Goal: Task Accomplishment & Management: Manage account settings

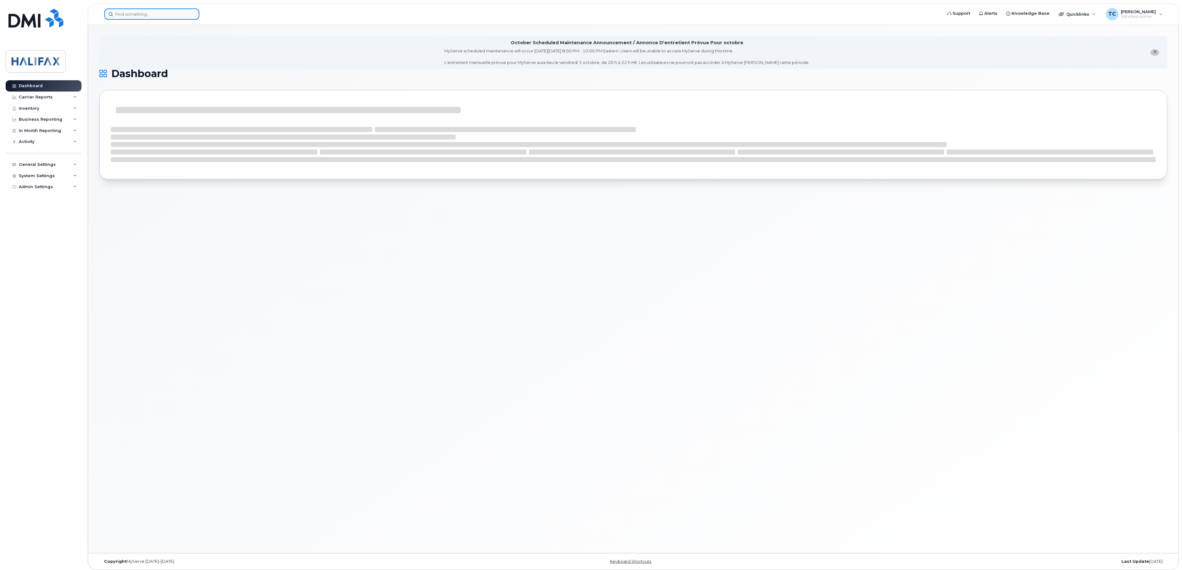
click at [153, 12] on input at bounding box center [151, 13] width 95 height 11
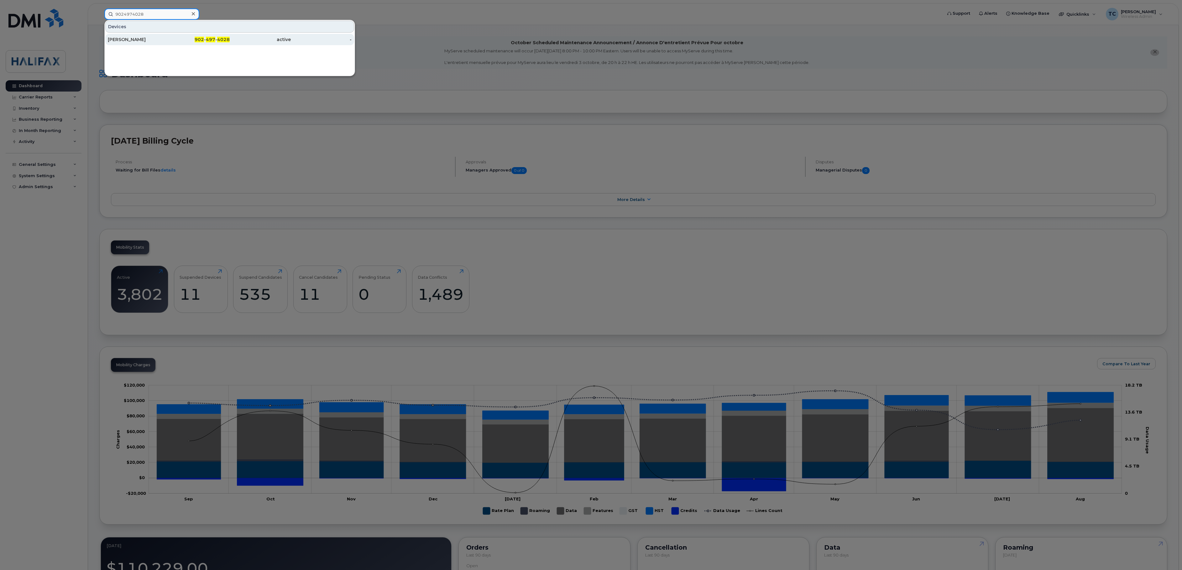
type input "9024974028"
click at [153, 35] on link "Karen Higginbotham 902 - 497 - 4028 active -" at bounding box center [229, 39] width 249 height 11
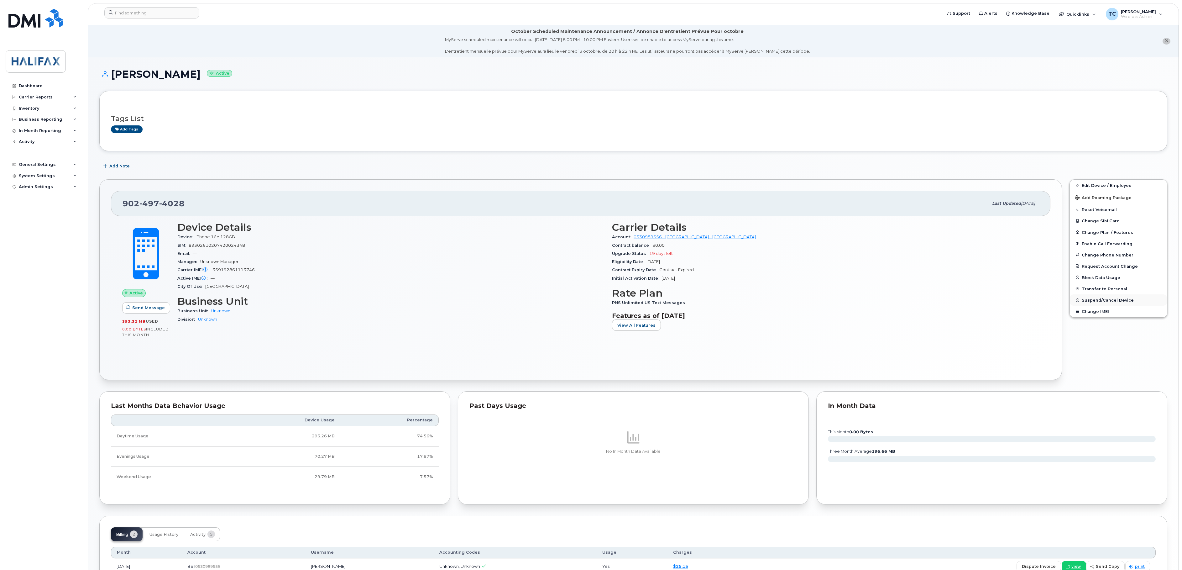
click at [1099, 302] on span "Suspend/Cancel Device" at bounding box center [1108, 300] width 52 height 5
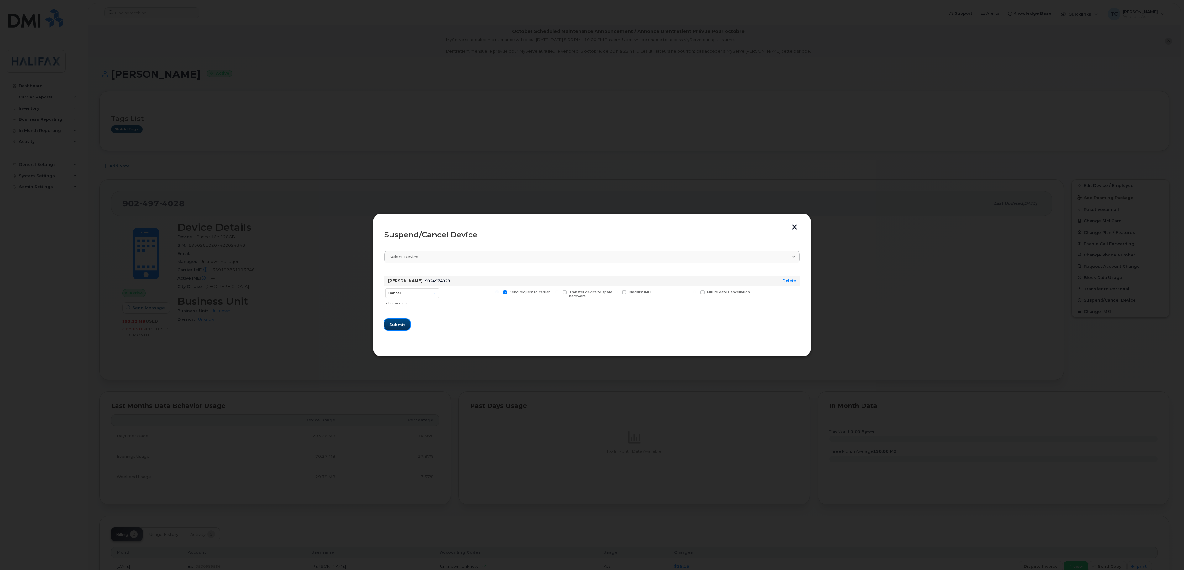
click at [396, 323] on span "Submit" at bounding box center [397, 324] width 16 height 6
click at [590, 321] on span "Close" at bounding box center [592, 321] width 13 height 6
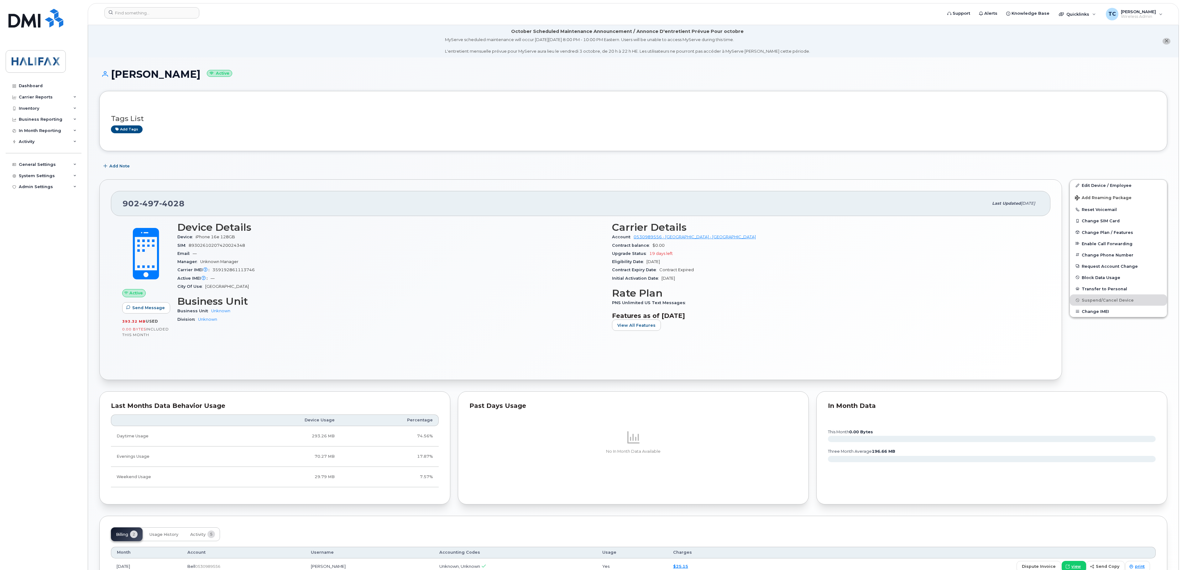
click at [202, 198] on div "902 497 4028 Last updated Jul 16, 2025" at bounding box center [580, 203] width 939 height 25
drag, startPoint x: 202, startPoint y: 204, endPoint x: 123, endPoint y: 202, distance: 78.4
click at [123, 202] on div "902 497 4028" at bounding box center [556, 203] width 866 height 13
copy span "902 497 4028"
click at [128, 5] on header "Support Alerts Knowledge Base Quicklinks Suspend / Cancel Device Change SIM Car…" at bounding box center [633, 14] width 1091 height 22
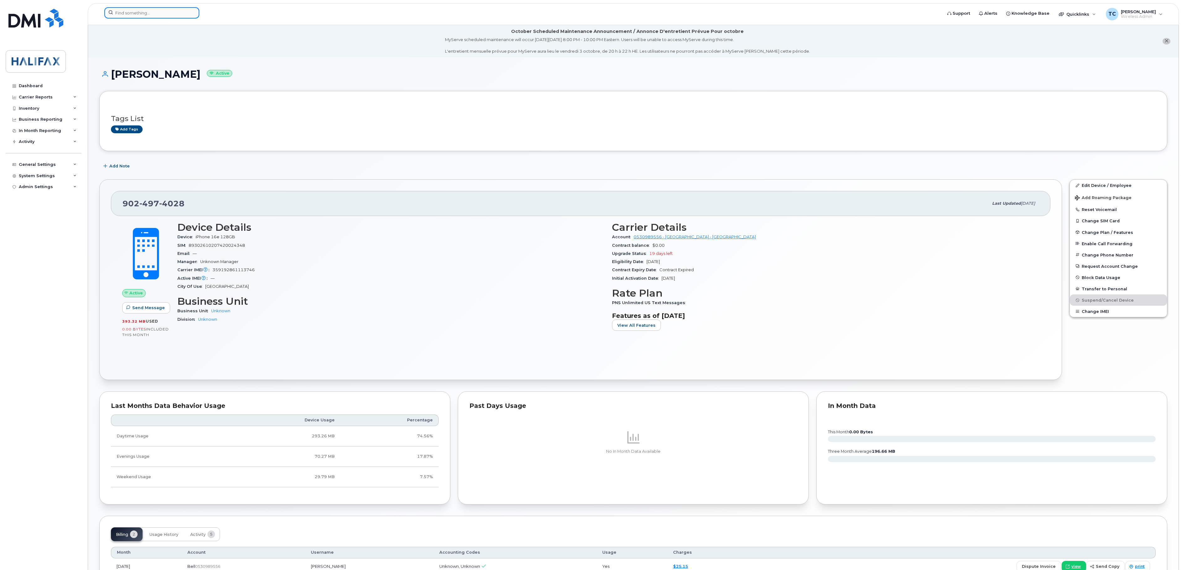
click at [128, 18] on input at bounding box center [151, 12] width 95 height 11
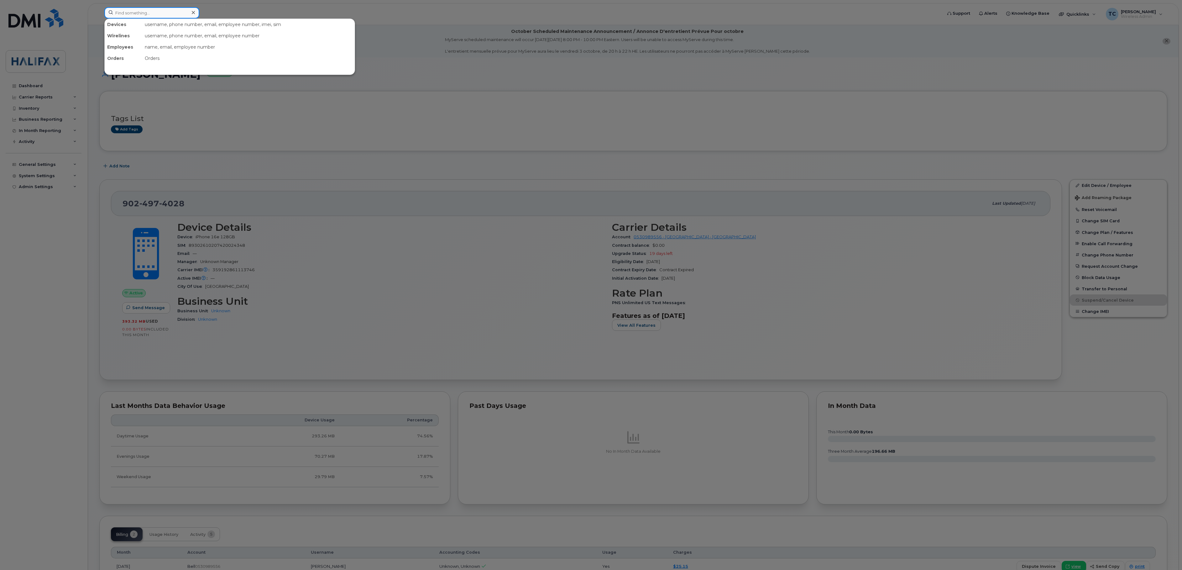
paste input "9024974028"
type input "9024974028"
click at [138, 40] on div "Karen Higginbotham" at bounding box center [138, 38] width 61 height 6
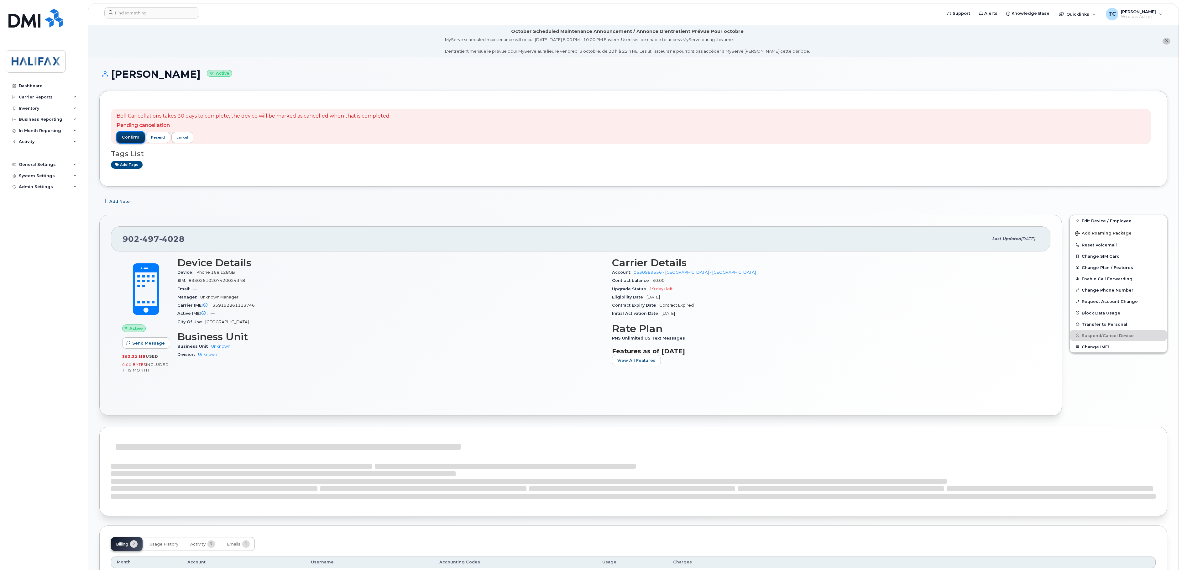
click at [126, 132] on button "confirm" at bounding box center [131, 137] width 28 height 11
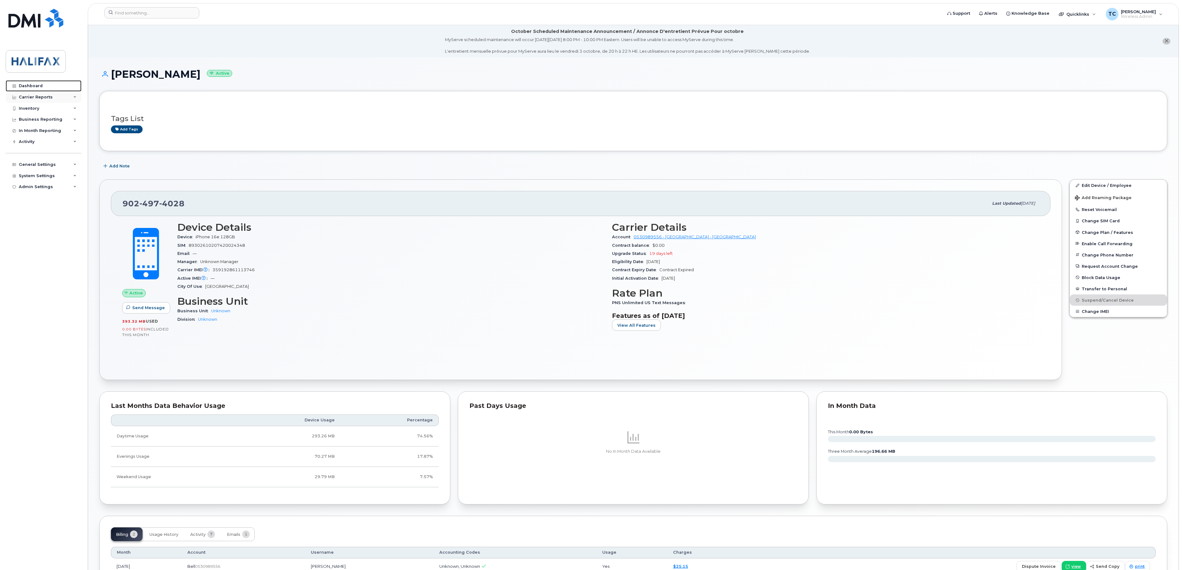
drag, startPoint x: 24, startPoint y: 86, endPoint x: 61, endPoint y: 97, distance: 37.7
click at [24, 86] on div "Dashboard" at bounding box center [31, 85] width 24 height 5
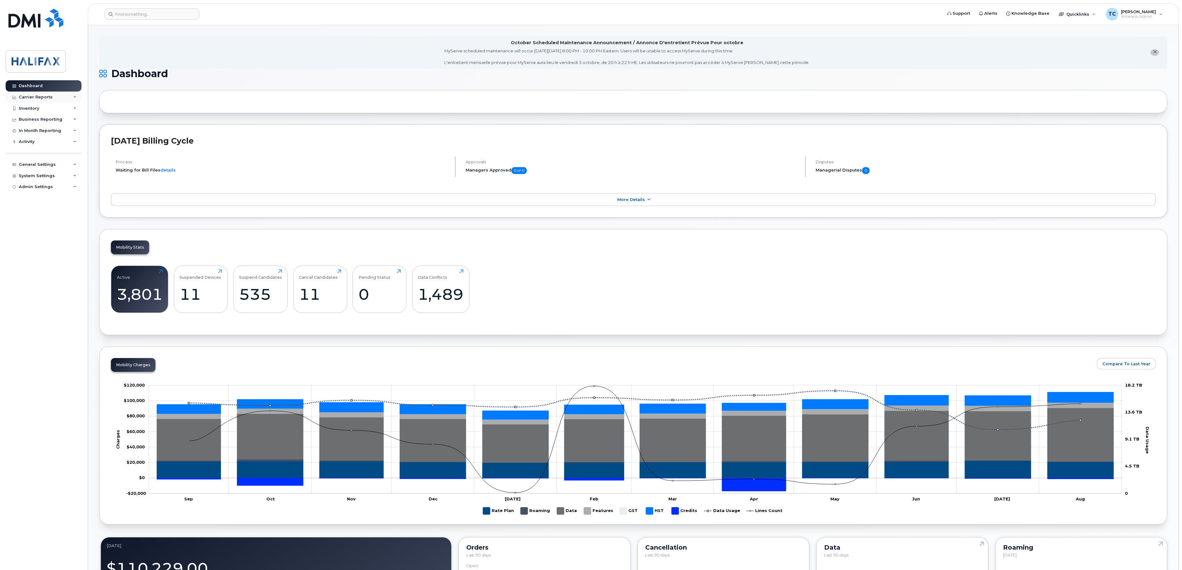
click at [34, 97] on div "Carrier Reports" at bounding box center [36, 97] width 34 height 5
click at [40, 108] on div "Monthly Billing" at bounding box center [38, 109] width 33 height 6
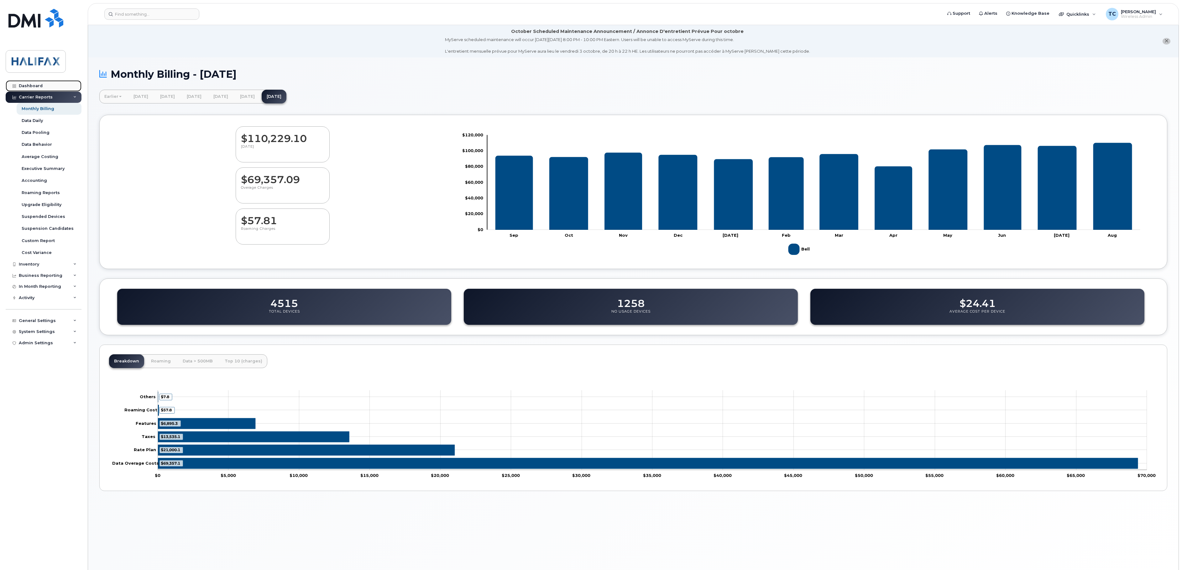
click at [33, 86] on div "Dashboard" at bounding box center [31, 85] width 24 height 5
click at [33, 85] on div "Dashboard" at bounding box center [31, 85] width 24 height 5
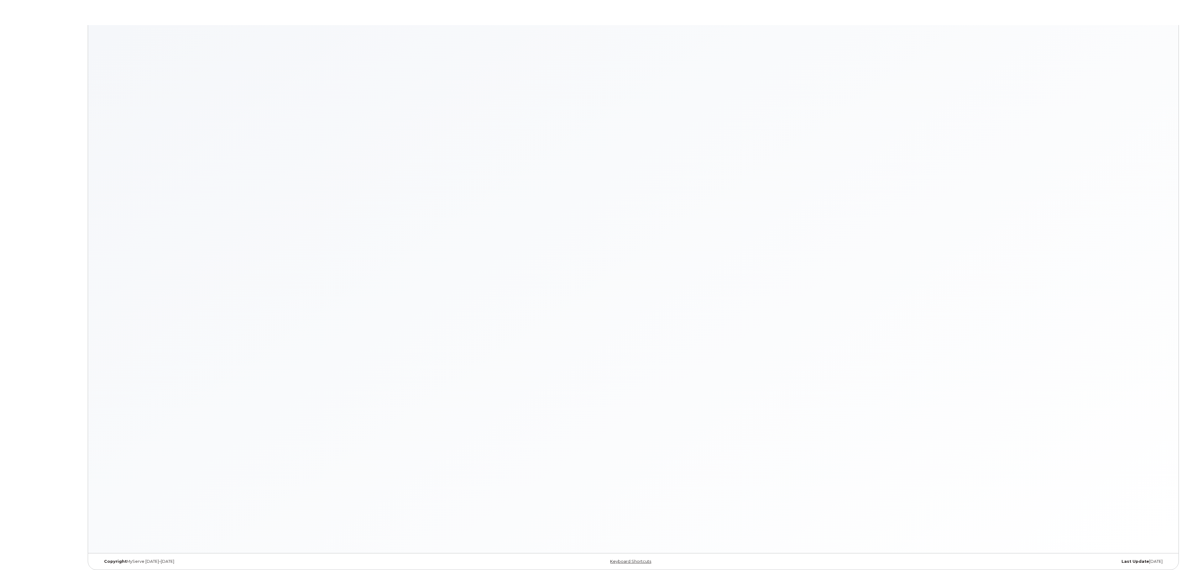
click at [33, 85] on body "× × Keyboard Shortcuts Help ? Show this modal Navigation G D Go to devices G I …" at bounding box center [591, 286] width 1182 height 573
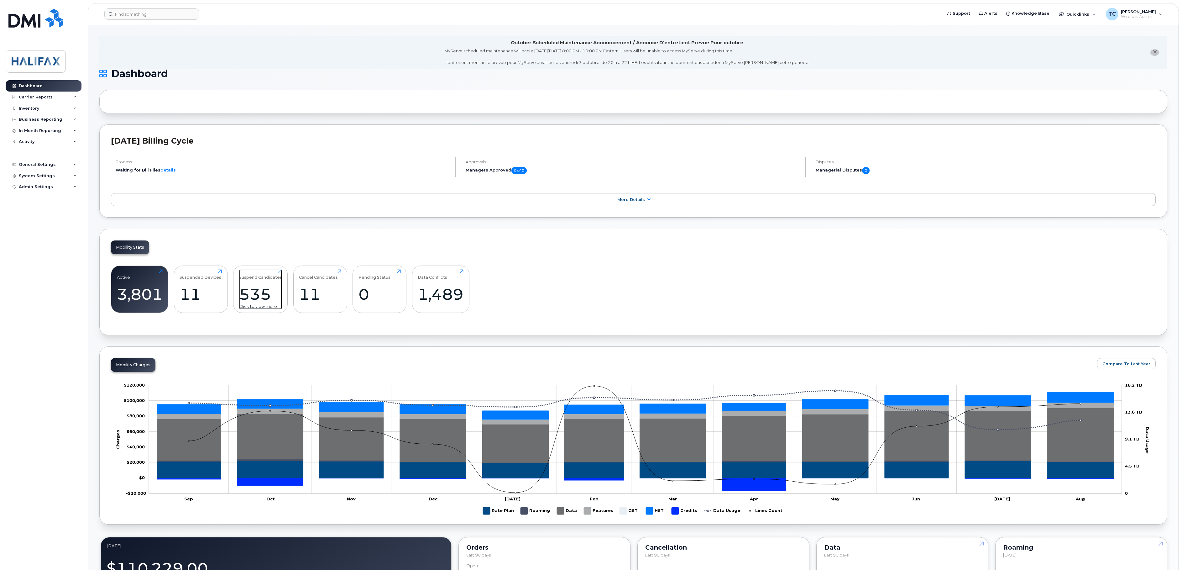
click at [258, 298] on div "535" at bounding box center [260, 294] width 43 height 18
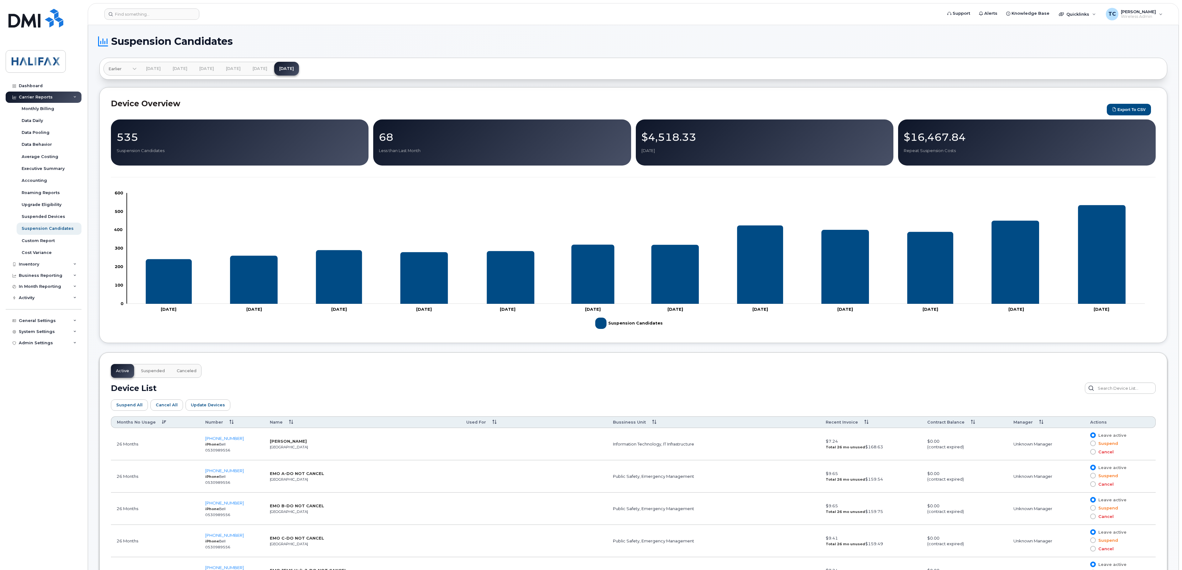
click at [1028, 288] on icon "Suspension Candidates" at bounding box center [1015, 262] width 48 height 83
click at [1014, 286] on icon "Suspension Candidates" at bounding box center [1015, 262] width 48 height 83
click at [272, 69] on link "Jul 2025" at bounding box center [260, 69] width 25 height 14
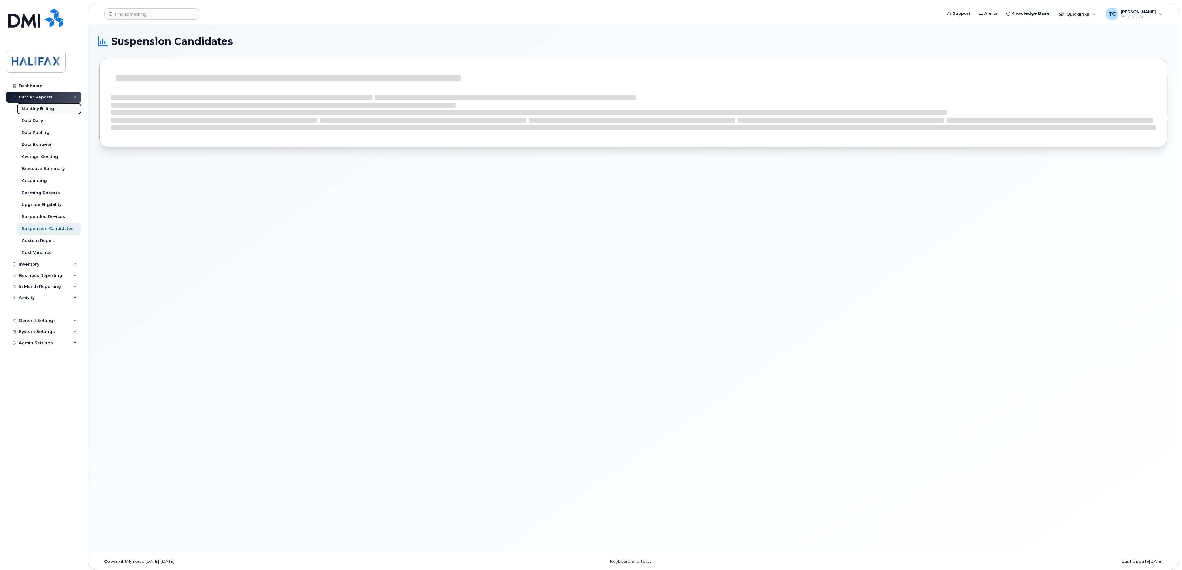
click at [42, 110] on div "Monthly Billing" at bounding box center [38, 109] width 33 height 6
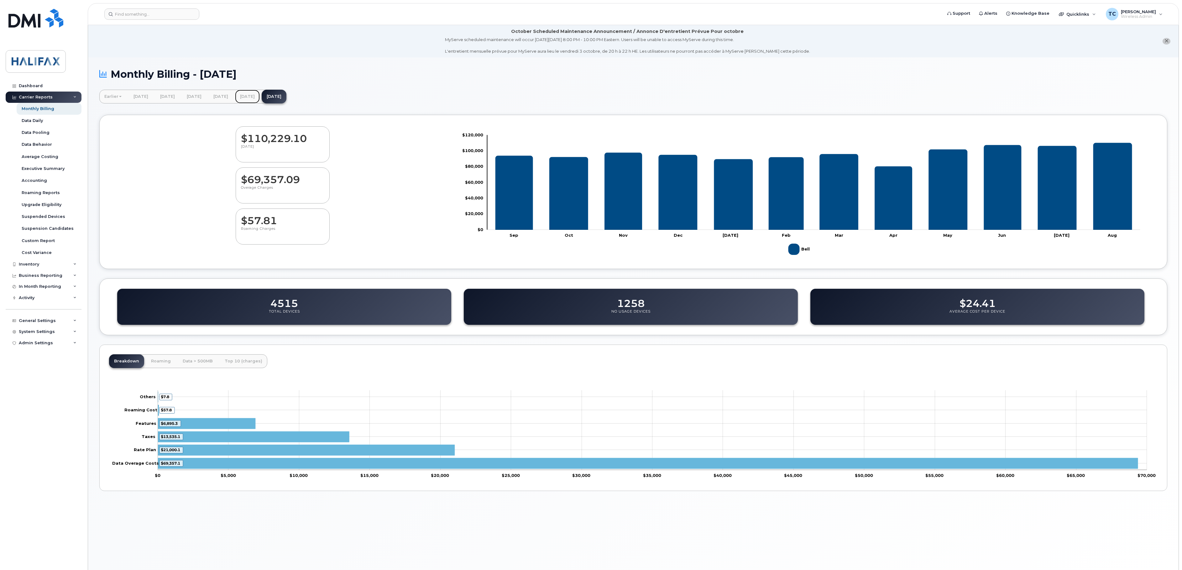
click at [260, 95] on link "[DATE]" at bounding box center [247, 97] width 25 height 14
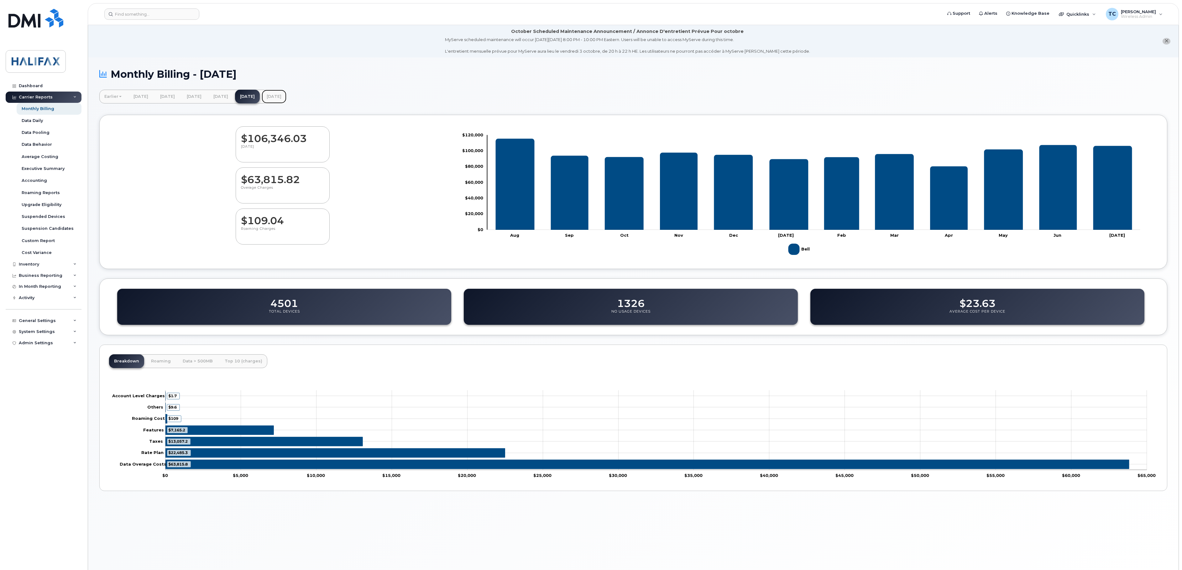
click at [286, 97] on link "[DATE]" at bounding box center [274, 97] width 25 height 14
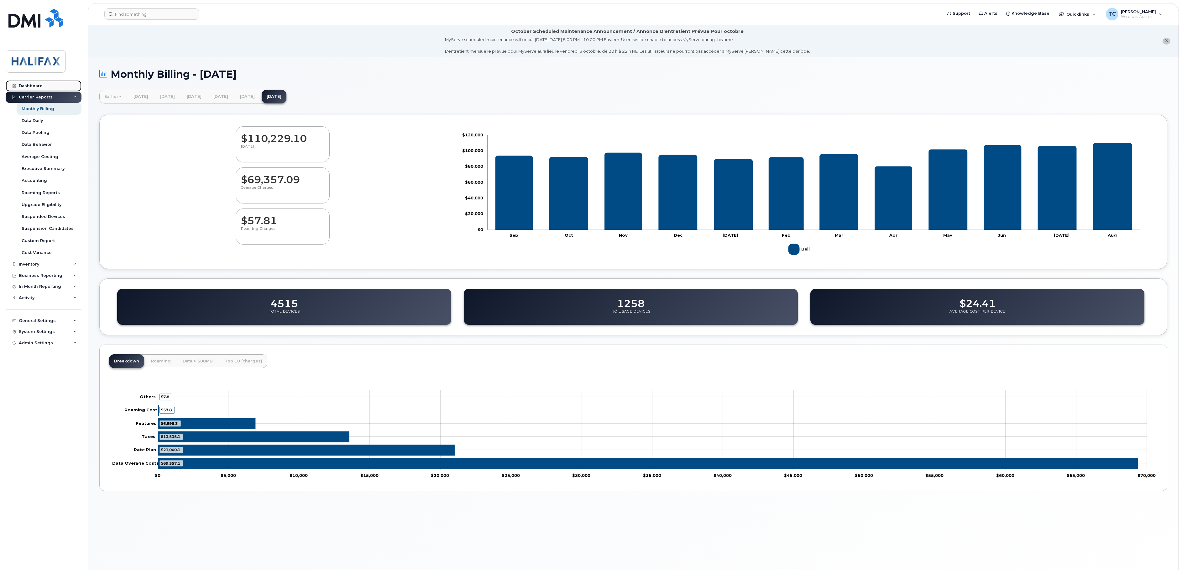
click at [32, 85] on div "Dashboard" at bounding box center [31, 85] width 24 height 5
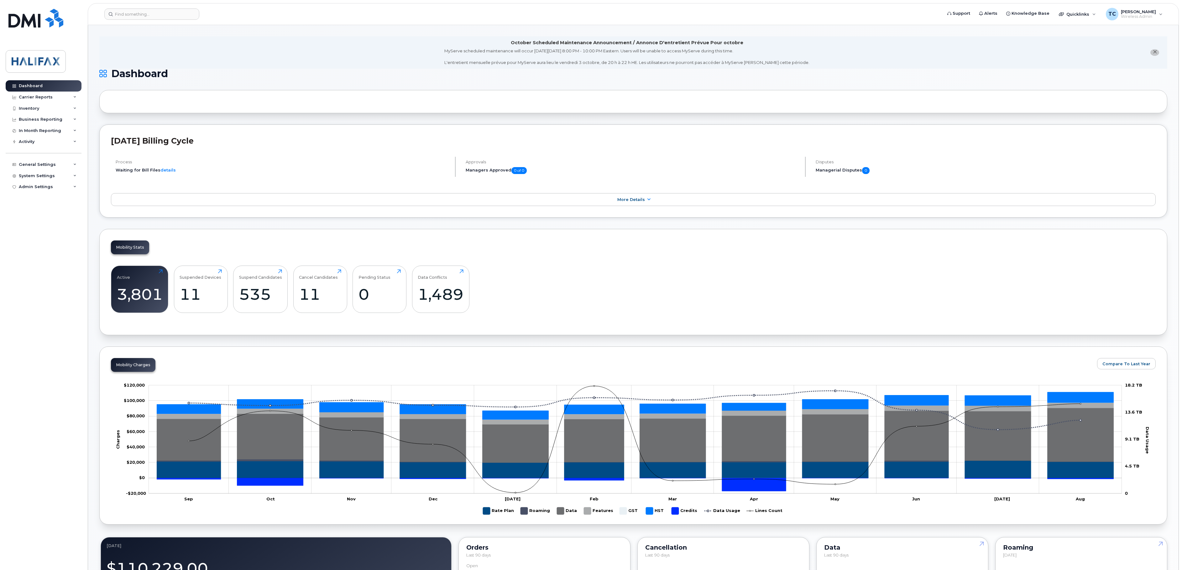
click at [158, 240] on div "Mobility Stats Active 3,801 Click to view more Suspended Devices 11 Click to vi…" at bounding box center [633, 282] width 1068 height 106
click at [260, 295] on div "535" at bounding box center [260, 294] width 43 height 18
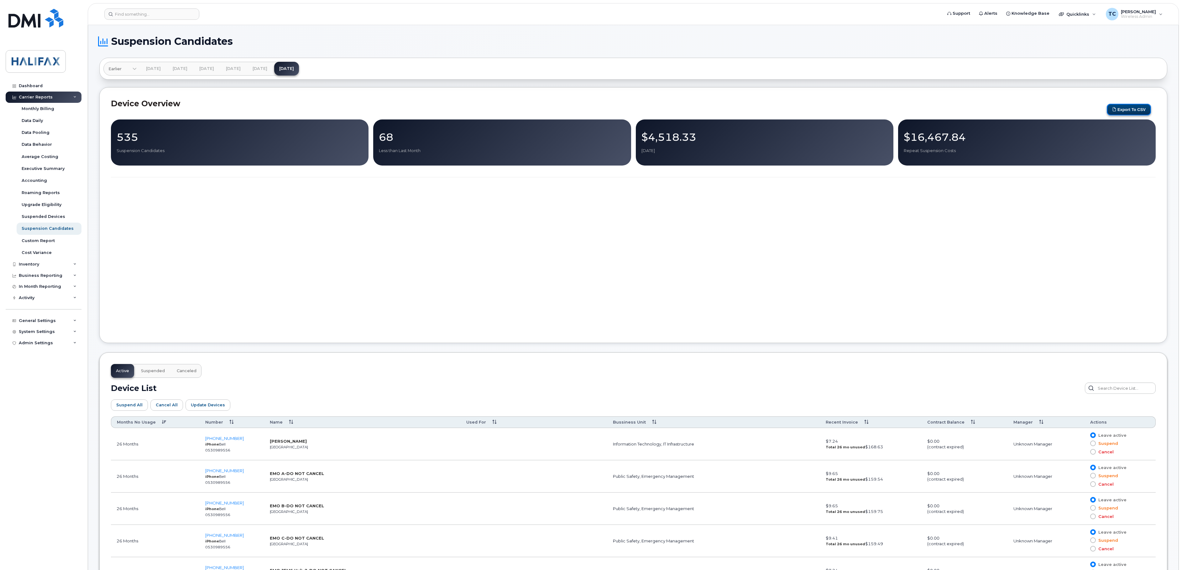
click at [1132, 110] on button "Export to CSV" at bounding box center [1129, 110] width 44 height 12
